Goal: Information Seeking & Learning: Learn about a topic

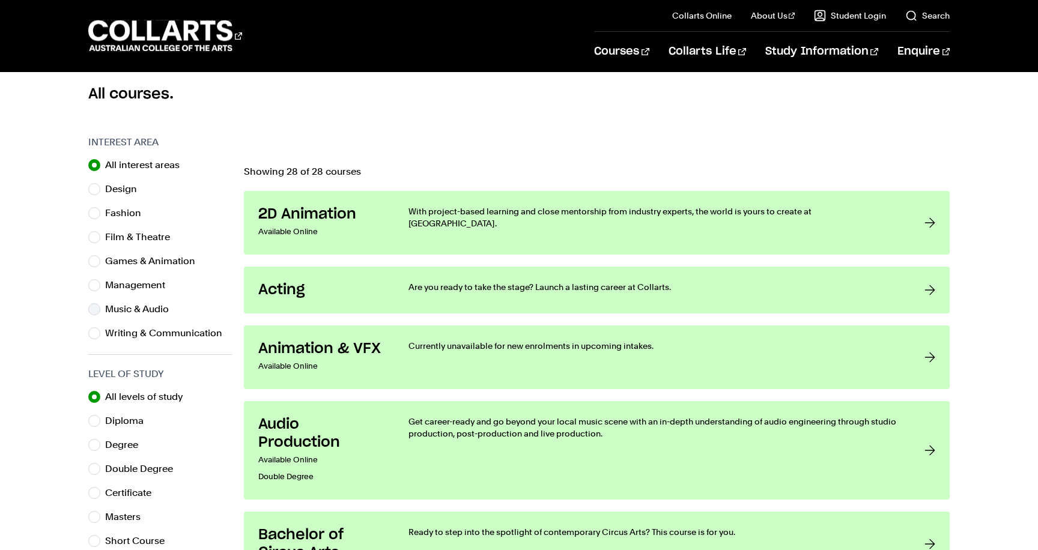
scroll to position [327, 0]
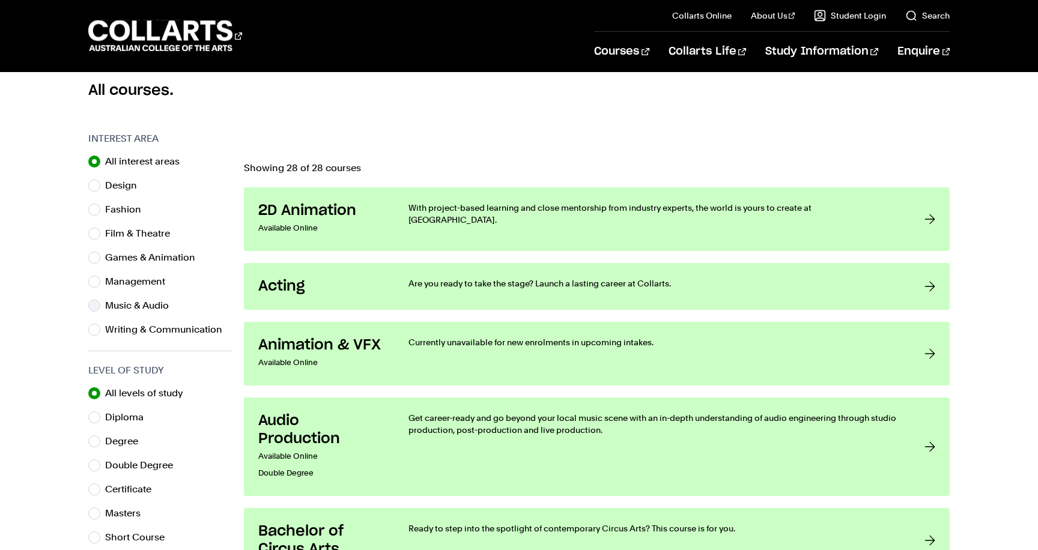
click at [127, 303] on label "Music & Audio" at bounding box center [141, 305] width 73 height 17
click at [100, 303] on input "Music & Audio" at bounding box center [94, 306] width 12 height 12
radio input "true"
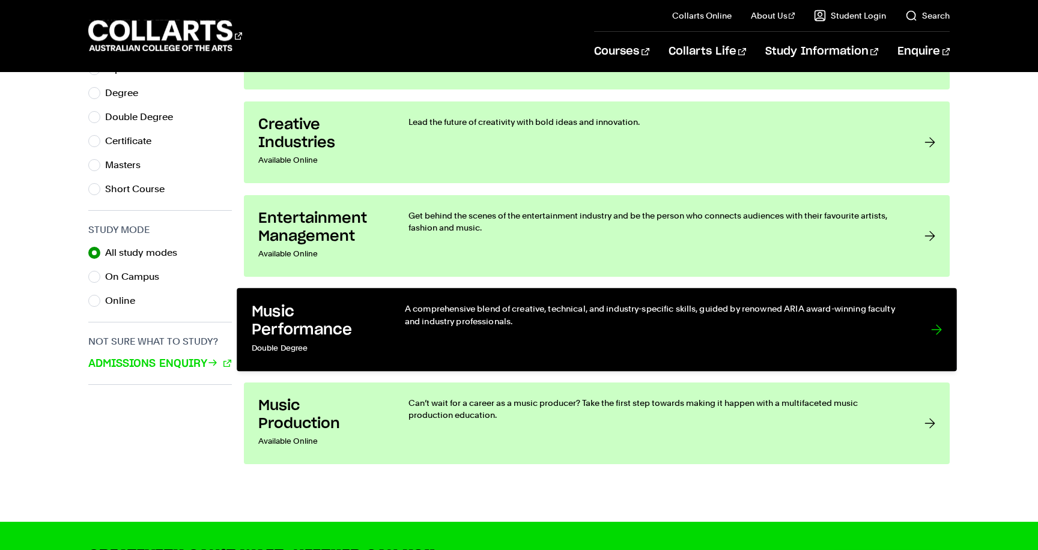
scroll to position [676, 0]
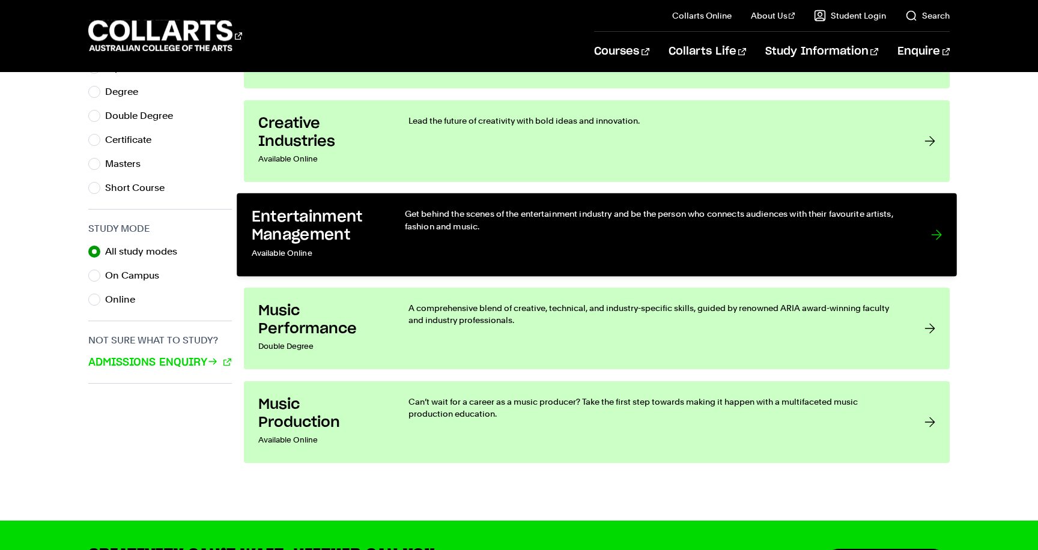
click at [300, 216] on h3 "Entertainment Management" at bounding box center [316, 226] width 129 height 37
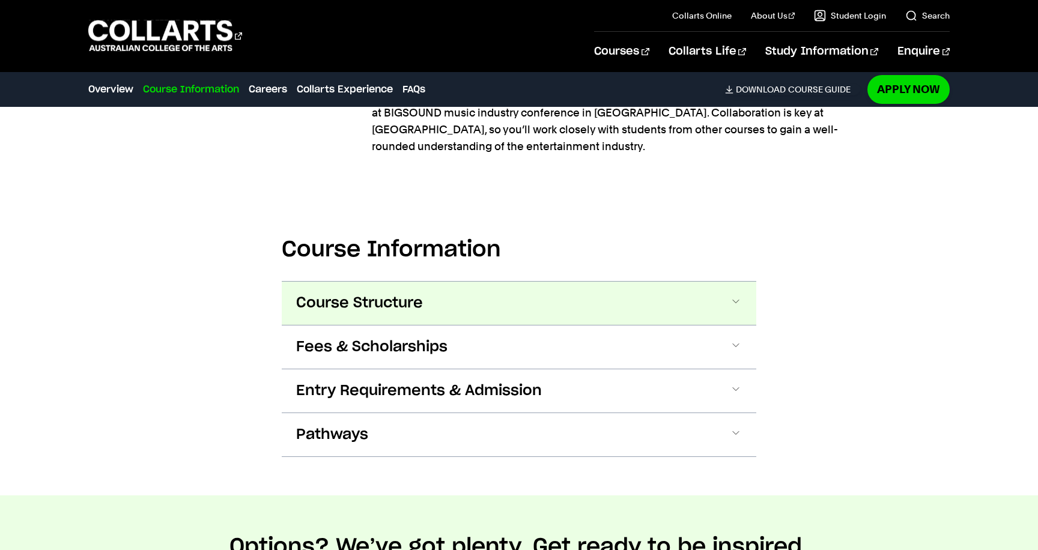
scroll to position [1540, 0]
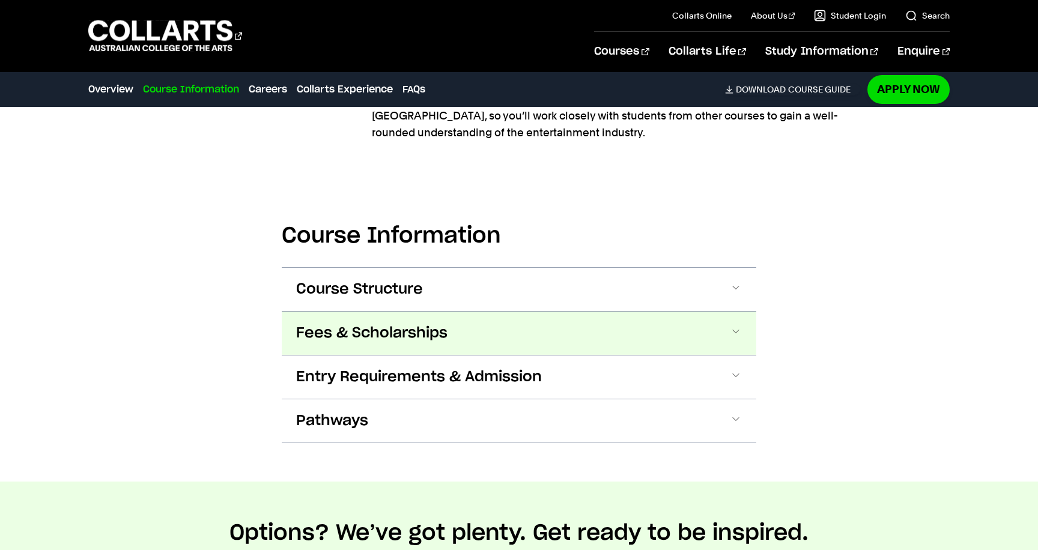
click at [451, 312] on button "Fees & Scholarships" at bounding box center [519, 333] width 474 height 43
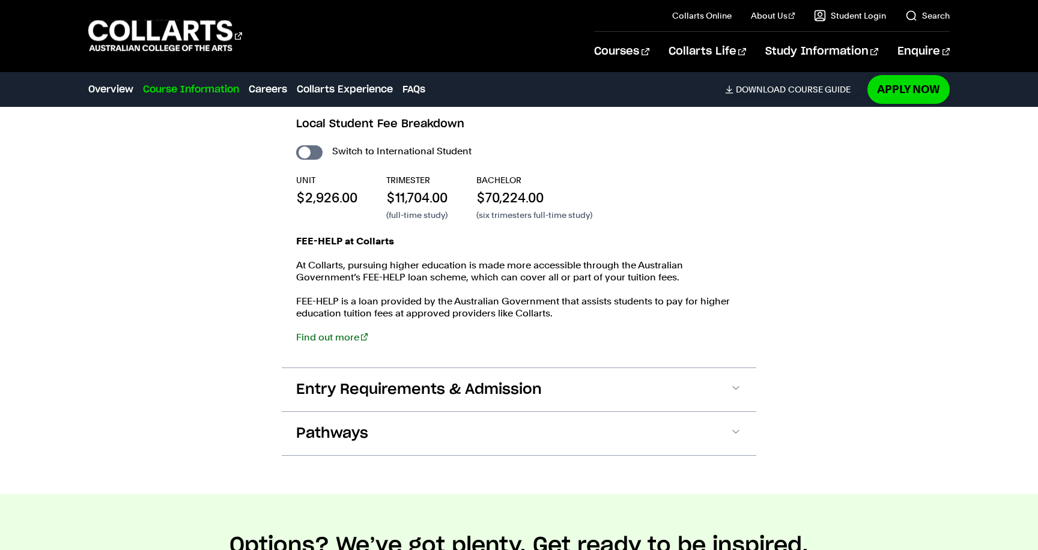
scroll to position [1821, 0]
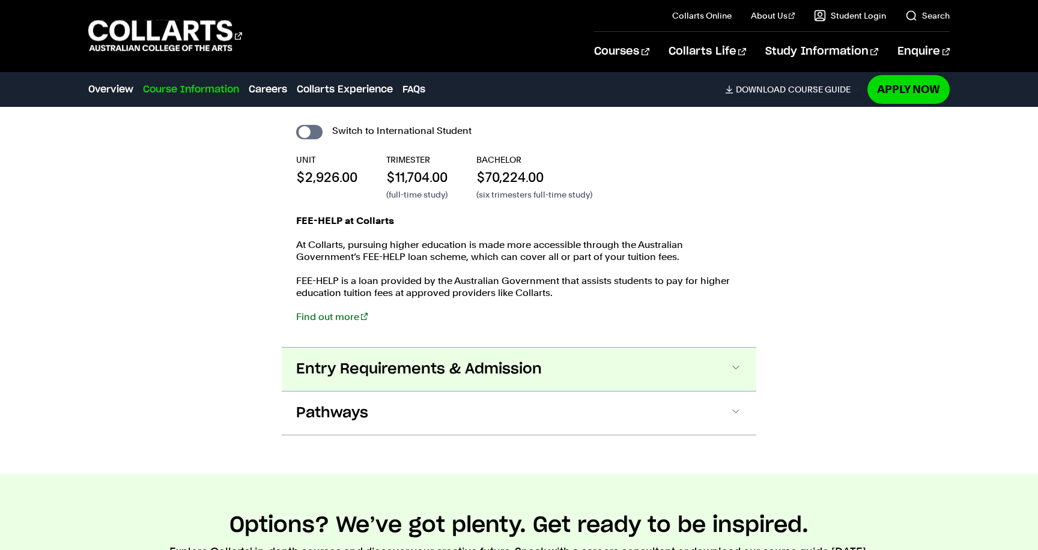
click at [478, 360] on span "Entry Requirements & Admission" at bounding box center [419, 369] width 246 height 19
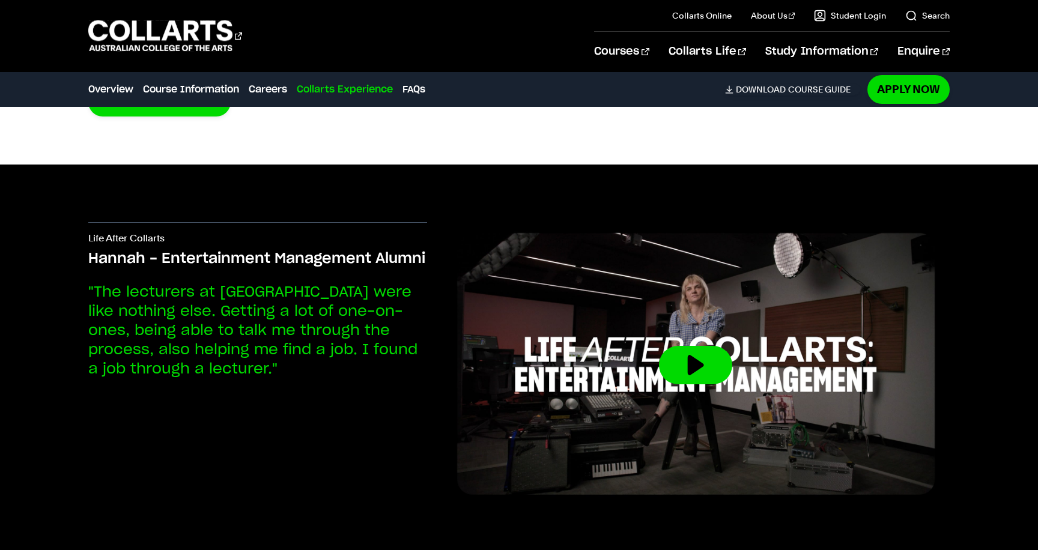
scroll to position [3816, 0]
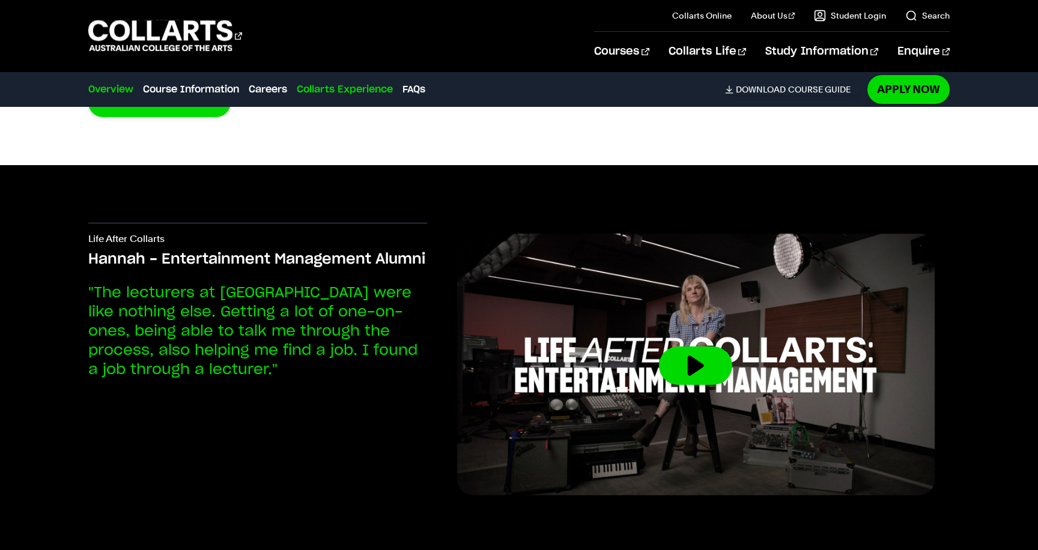
click at [117, 89] on link "Overview" at bounding box center [110, 89] width 45 height 14
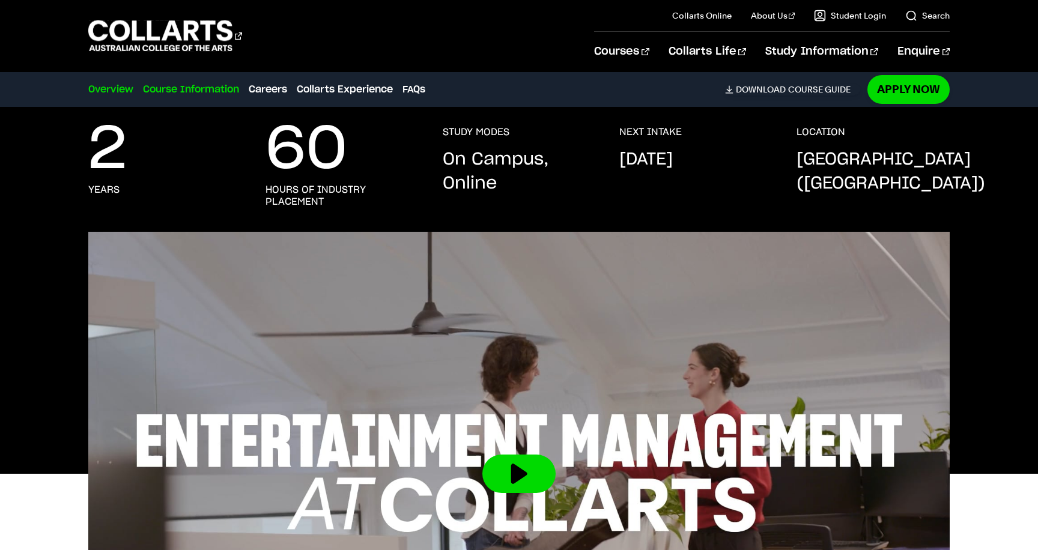
click at [219, 83] on link "Course Information" at bounding box center [191, 89] width 96 height 14
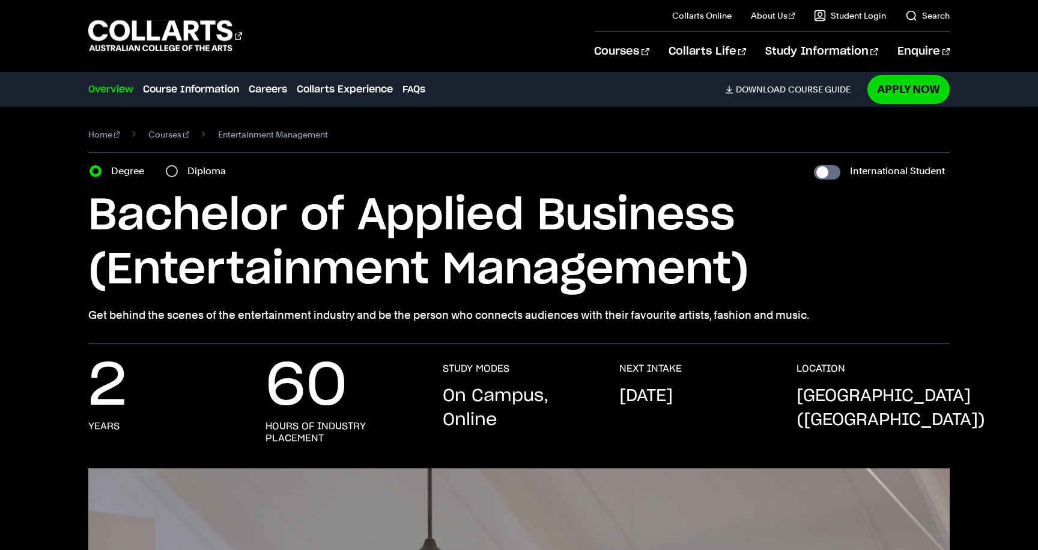
scroll to position [0, 0]
